Goal: Task Accomplishment & Management: Use online tool/utility

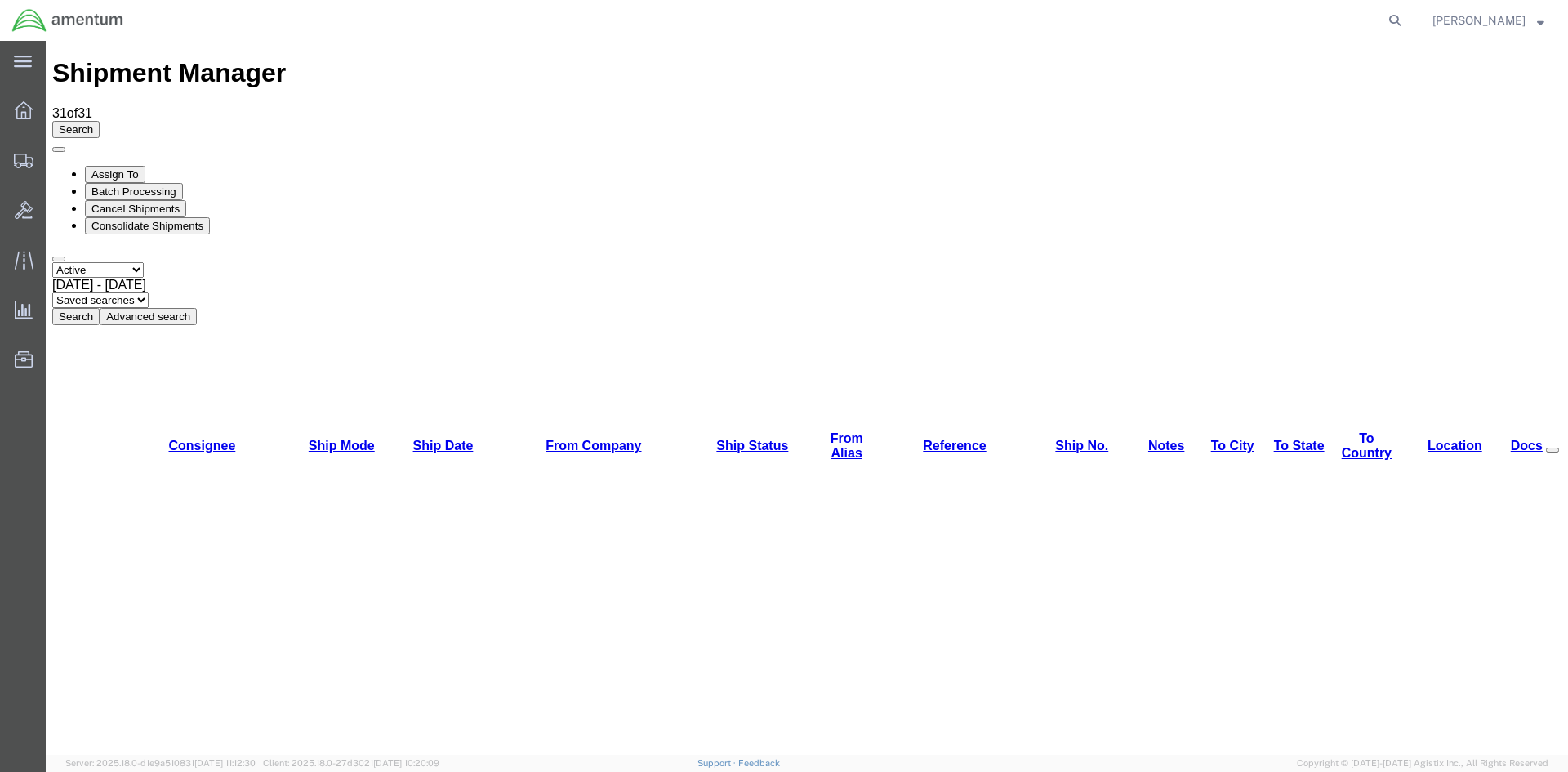
click at [99, 308] on button "Search" at bounding box center [75, 316] width 47 height 17
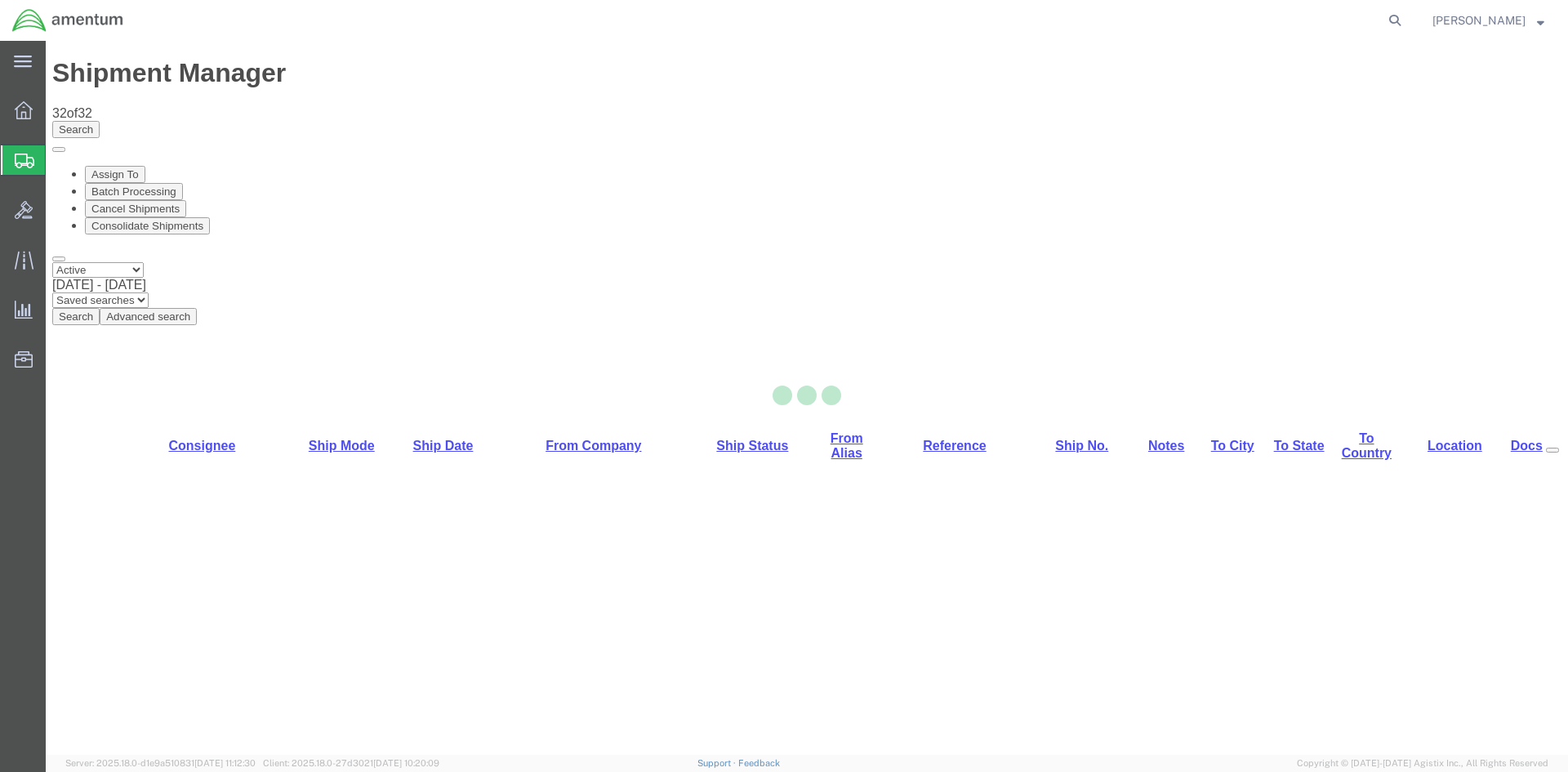
select select "42668"
select select "42731"
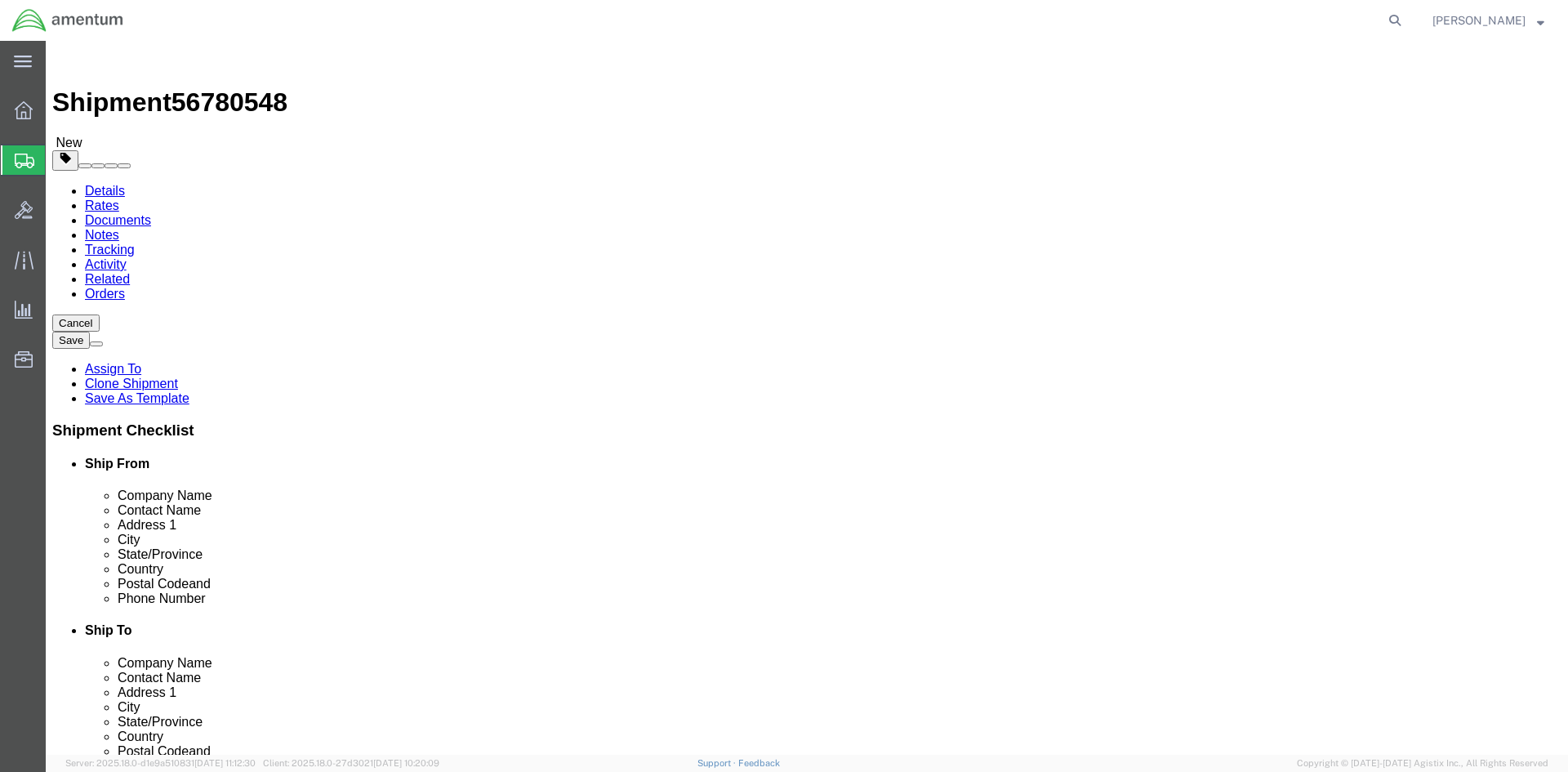
click button "Rate Shipment"
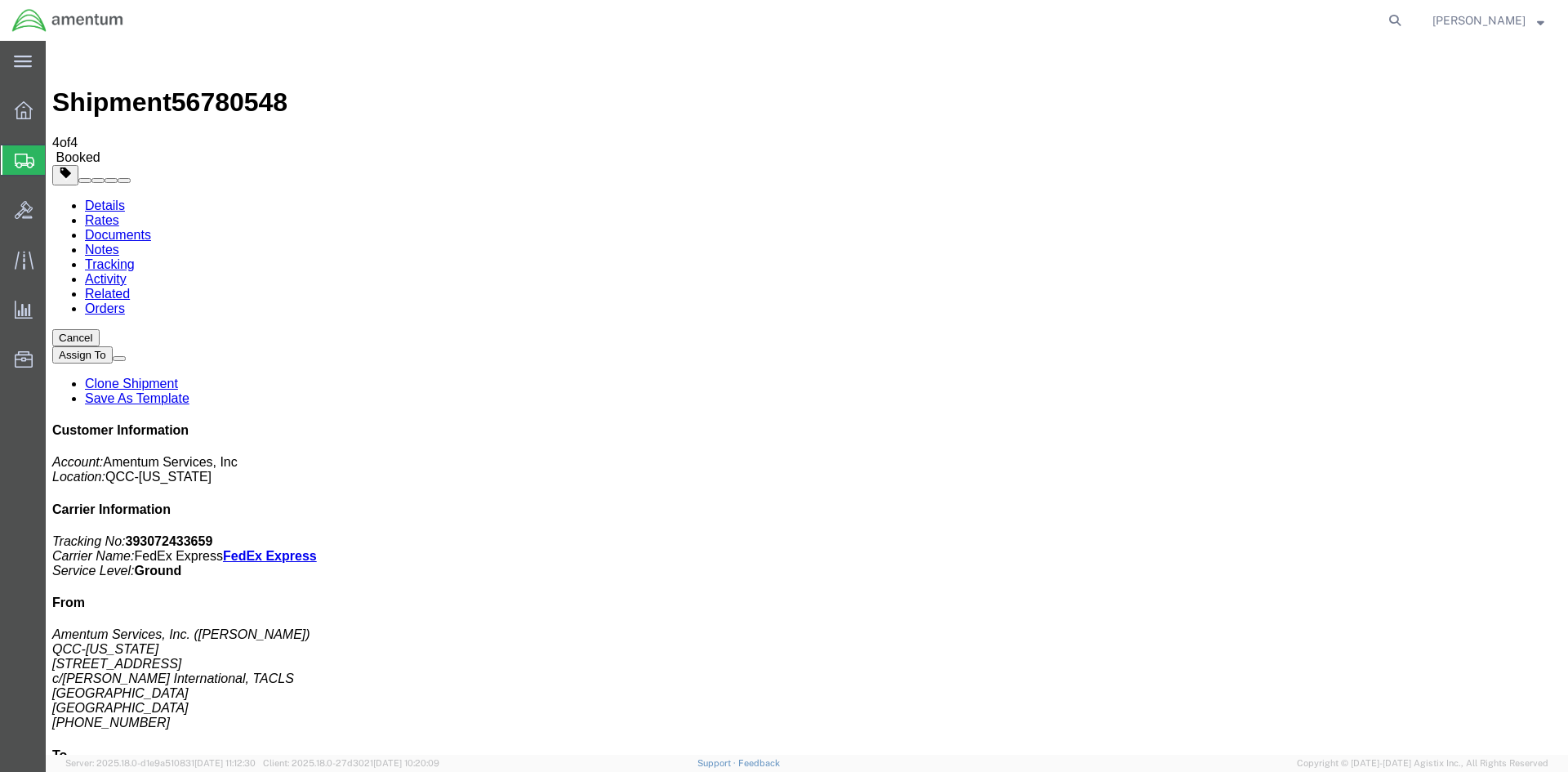
drag, startPoint x: 574, startPoint y: 290, endPoint x: 659, endPoint y: 291, distance: 85.0
copy td ": 393072433659"
drag, startPoint x: 686, startPoint y: 293, endPoint x: 55, endPoint y: 290, distance: 631.0
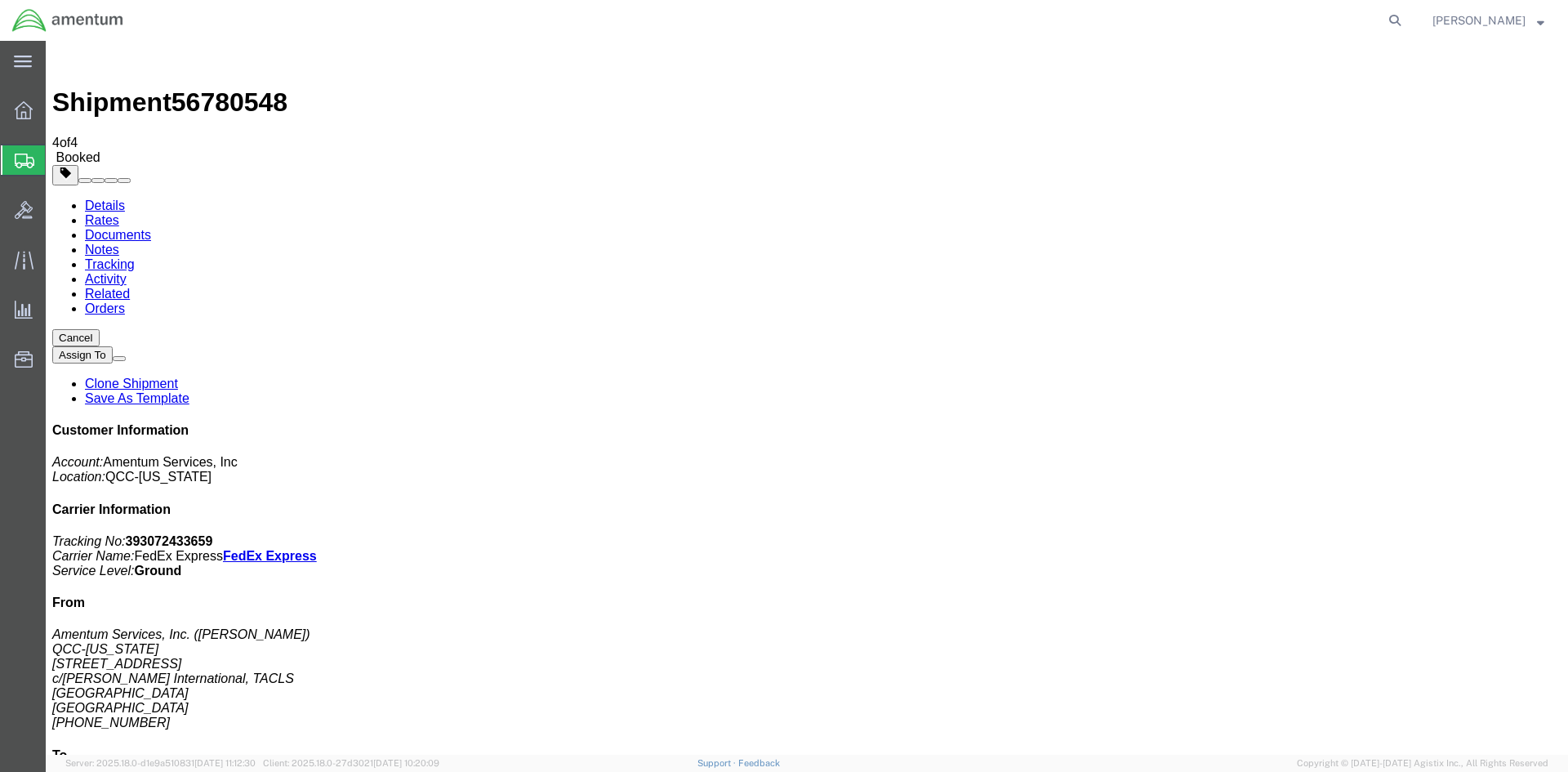
click at [57, 113] on span "Overview" at bounding box center [50, 109] width 11 height 32
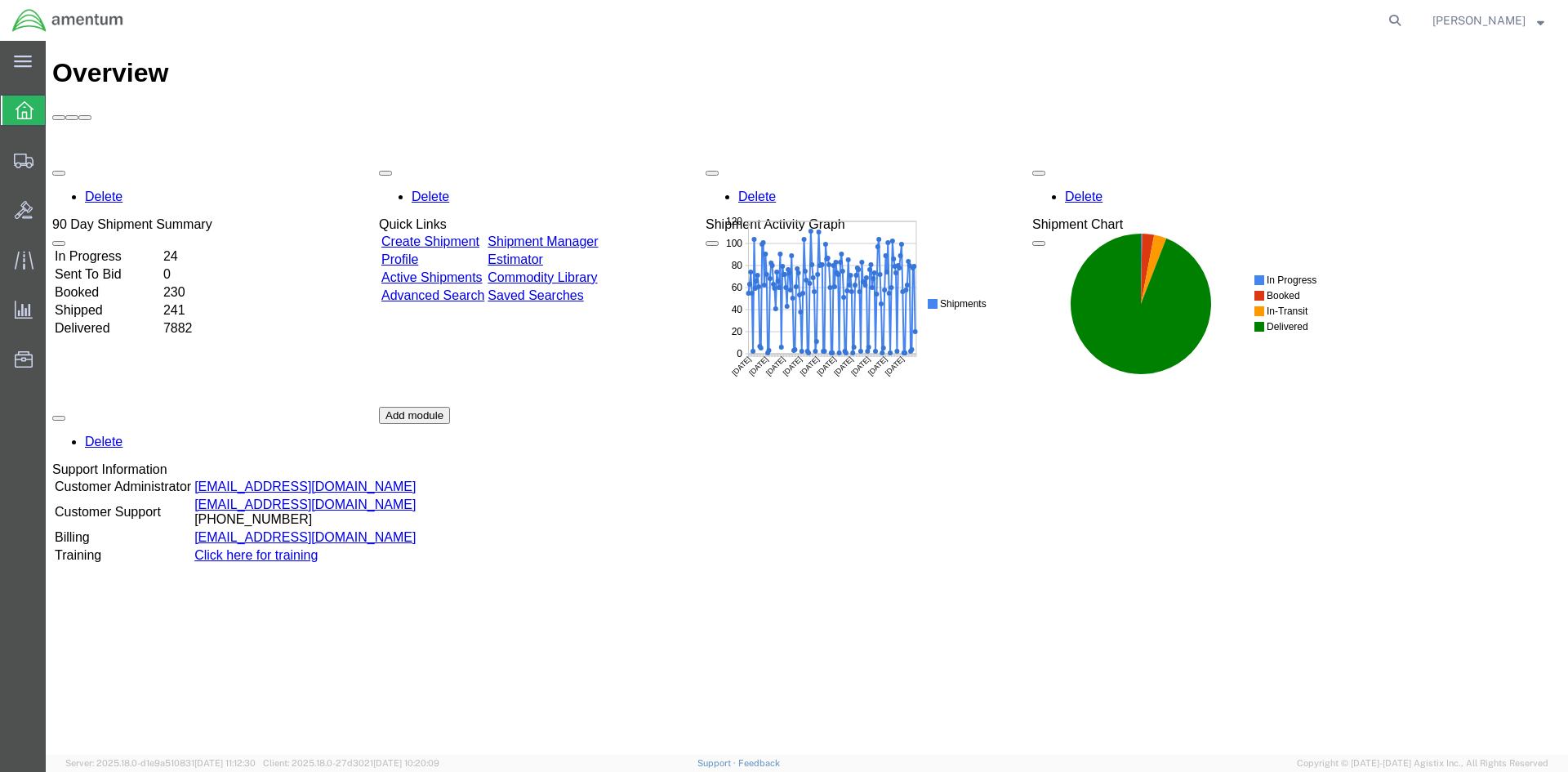
drag, startPoint x: 587, startPoint y: 149, endPoint x: 586, endPoint y: 158, distance: 9.1
click at [587, 235] on link "Shipment Manager" at bounding box center [543, 241] width 110 height 14
